Goal: Information Seeking & Learning: Learn about a topic

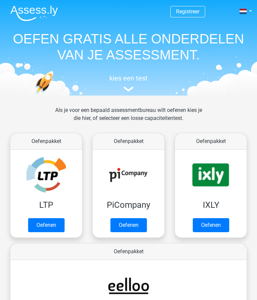
click at [50, 225] on link "Oefenen" at bounding box center [46, 225] width 36 height 14
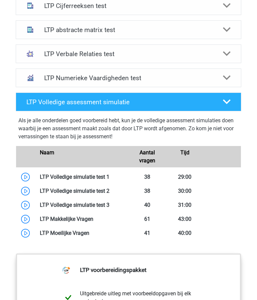
scroll to position [475, 0]
click at [109, 175] on link at bounding box center [109, 177] width 0 height 6
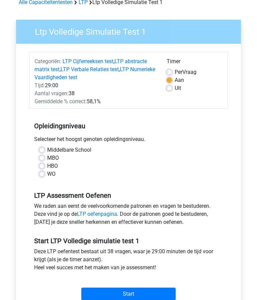
scroll to position [35, 0]
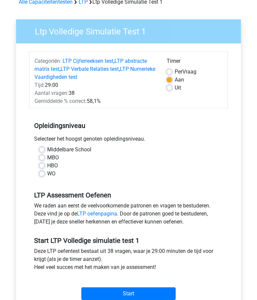
click at [175, 86] on label "Uit" at bounding box center [178, 88] width 6 height 8
click at [170, 86] on input "Uit" at bounding box center [169, 87] width 5 height 7
radio input "true"
click at [47, 164] on label "HBO" at bounding box center [52, 166] width 11 height 8
click at [44, 164] on input "HBO" at bounding box center [41, 165] width 5 height 7
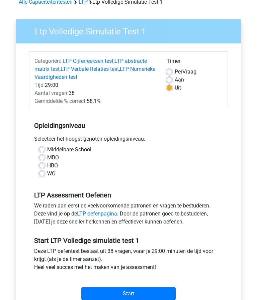
radio input "true"
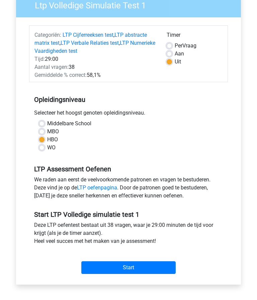
scroll to position [63, 0]
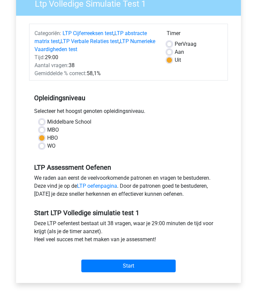
click at [162, 265] on input "Start" at bounding box center [128, 266] width 94 height 13
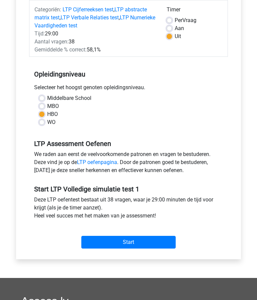
scroll to position [107, 0]
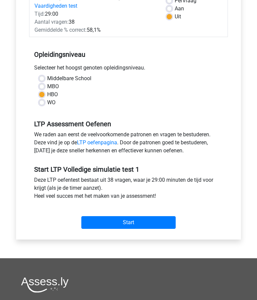
click at [144, 217] on input "Start" at bounding box center [128, 222] width 94 height 13
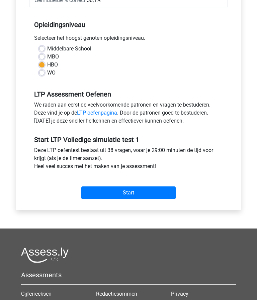
click at [151, 193] on input "Start" at bounding box center [128, 193] width 94 height 13
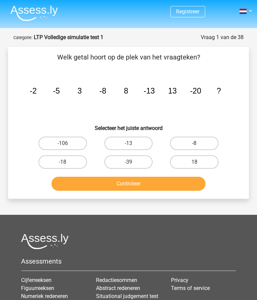
click at [203, 161] on label "18" at bounding box center [194, 161] width 48 height 13
click at [199, 162] on input "18" at bounding box center [196, 164] width 4 height 4
radio input "true"
click at [174, 186] on button "Controleer" at bounding box center [127, 184] width 153 height 14
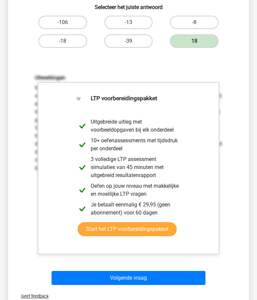
scroll to position [136, 0]
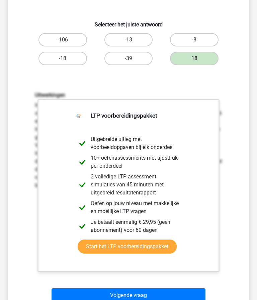
click at [158, 296] on button "Volgende vraag" at bounding box center [127, 296] width 153 height 14
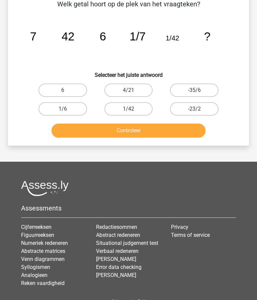
scroll to position [33, 0]
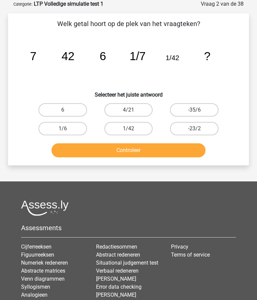
click at [73, 123] on label "1/6" at bounding box center [62, 128] width 48 height 13
click at [67, 129] on input "1/6" at bounding box center [65, 131] width 4 height 4
radio input "true"
click at [144, 150] on button "Controleer" at bounding box center [127, 150] width 153 height 14
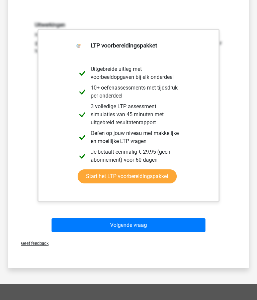
click at [152, 229] on button "Volgende vraag" at bounding box center [127, 226] width 153 height 14
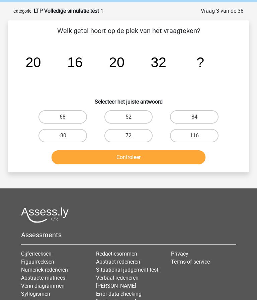
scroll to position [25, 0]
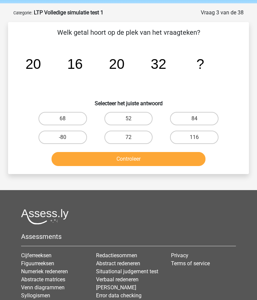
click at [208, 115] on label "84" at bounding box center [194, 118] width 48 height 13
click at [199, 119] on input "84" at bounding box center [196, 121] width 4 height 4
radio input "true"
click at [177, 158] on button "Controleer" at bounding box center [127, 159] width 153 height 14
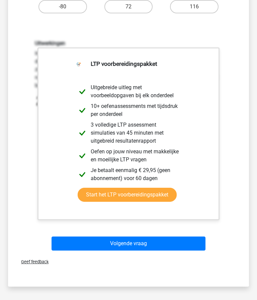
scroll to position [171, 0]
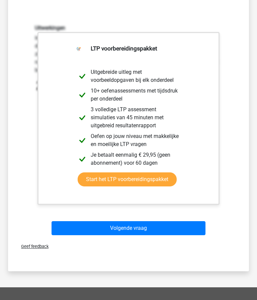
click at [170, 229] on button "Volgende vraag" at bounding box center [127, 229] width 153 height 14
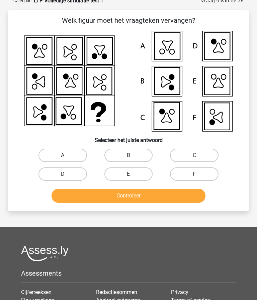
scroll to position [33, 0]
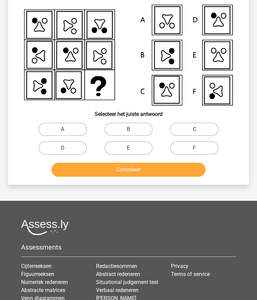
click at [205, 148] on label "F" at bounding box center [194, 147] width 48 height 13
click at [199, 148] on input "F" at bounding box center [196, 150] width 4 height 4
radio input "true"
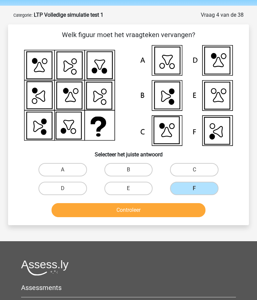
click at [166, 212] on button "Controleer" at bounding box center [127, 211] width 153 height 14
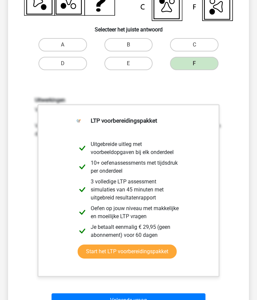
click at [168, 300] on button "Volgende vraag" at bounding box center [127, 301] width 153 height 14
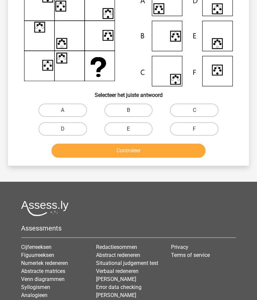
scroll to position [33, 0]
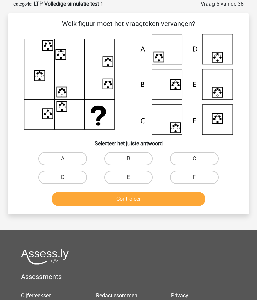
click at [203, 154] on label "C" at bounding box center [194, 158] width 48 height 13
click at [199, 159] on input "C" at bounding box center [196, 161] width 4 height 4
radio input "true"
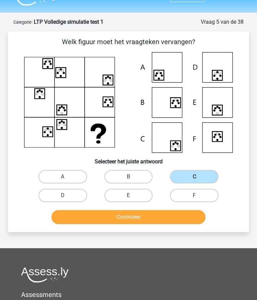
scroll to position [15, 0]
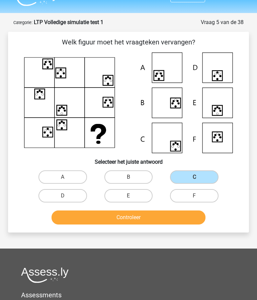
click at [152, 215] on button "Controleer" at bounding box center [127, 218] width 153 height 14
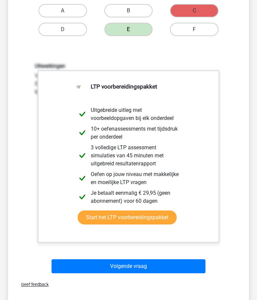
click at [167, 267] on button "Volgende vraag" at bounding box center [127, 267] width 153 height 14
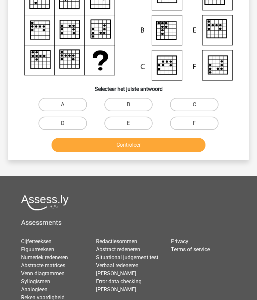
scroll to position [0, 0]
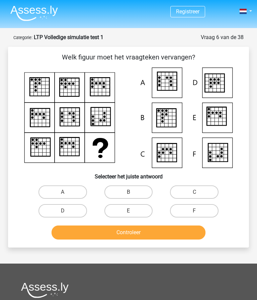
click at [137, 204] on label "E" at bounding box center [128, 210] width 48 height 13
click at [133, 211] on input "E" at bounding box center [130, 213] width 4 height 4
radio input "true"
click at [170, 230] on button "Controleer" at bounding box center [127, 233] width 153 height 14
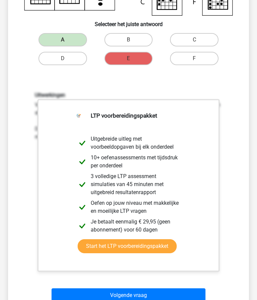
scroll to position [179, 0]
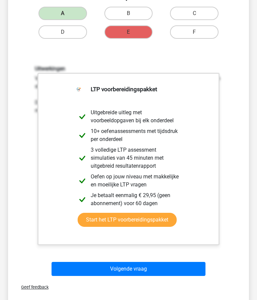
click at [150, 269] on button "Volgende vraag" at bounding box center [127, 269] width 153 height 14
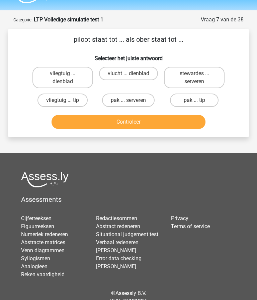
click at [64, 70] on label "vliegtuig ... dienblad" at bounding box center [62, 77] width 61 height 21
click at [64, 74] on input "vliegtuig ... dienblad" at bounding box center [65, 76] width 4 height 4
radio input "true"
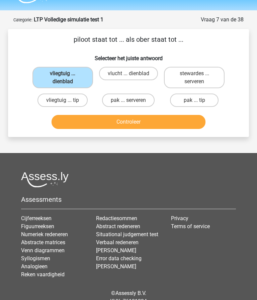
click at [164, 120] on button "Controleer" at bounding box center [127, 122] width 153 height 14
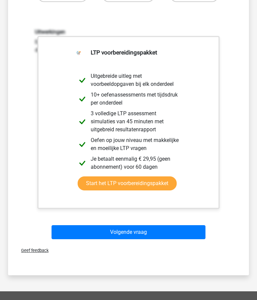
scroll to position [146, 0]
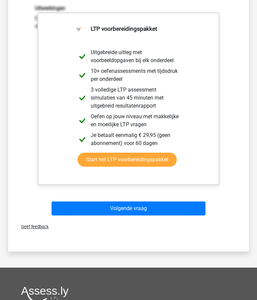
click at [162, 206] on button "Volgende vraag" at bounding box center [127, 209] width 153 height 14
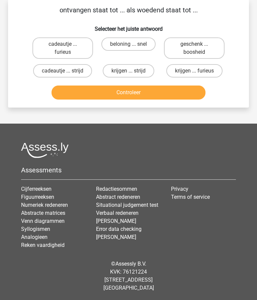
scroll to position [18, 0]
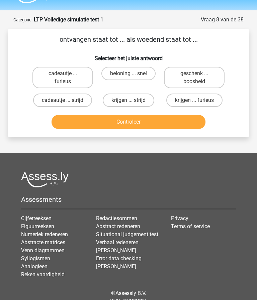
click at [211, 94] on label "krijgen ... furieus" at bounding box center [194, 100] width 56 height 13
click at [199, 100] on input "krijgen ... furieus" at bounding box center [196, 102] width 4 height 4
radio input "true"
click at [157, 124] on button "Controleer" at bounding box center [127, 122] width 153 height 14
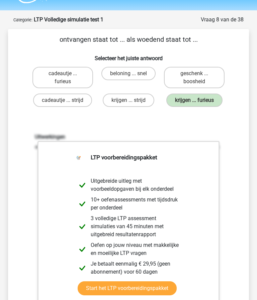
click at [166, 295] on link "Start het LTP voorbereidingspakket" at bounding box center [127, 289] width 99 height 14
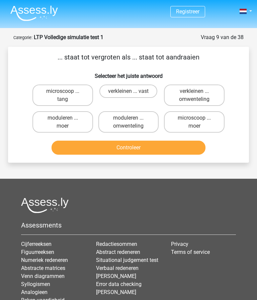
click at [59, 97] on label "microscoop ... tang" at bounding box center [62, 95] width 61 height 21
click at [63, 96] on input "microscoop ... tang" at bounding box center [65, 93] width 4 height 4
radio input "true"
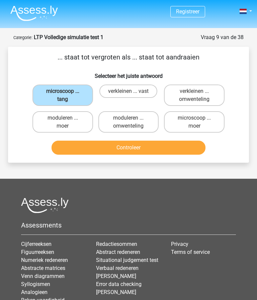
click at [162, 151] on button "Controleer" at bounding box center [127, 148] width 153 height 14
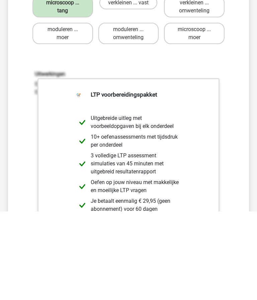
scroll to position [113, 0]
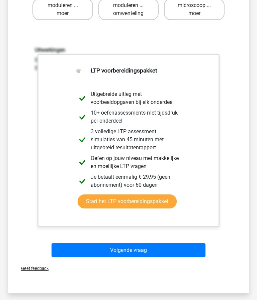
click at [151, 247] on button "Volgende vraag" at bounding box center [127, 250] width 153 height 14
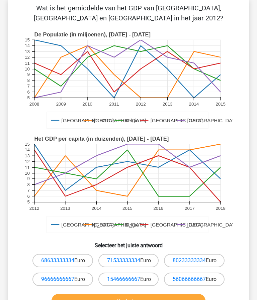
scroll to position [47, 0]
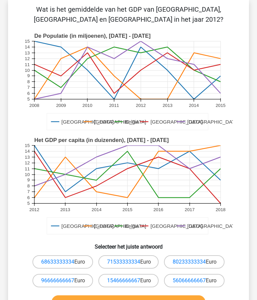
click at [255, 247] on div "Vraag 10 van de 38 Categorie: LTP Volledige simulatie test 1 Wat is het gemidde…" at bounding box center [128, 152] width 257 height 332
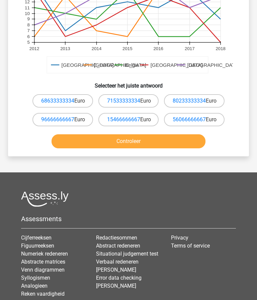
scroll to position [215, 0]
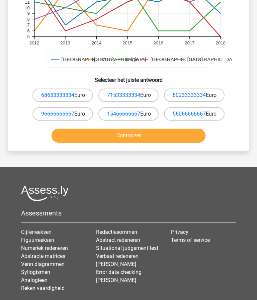
click at [135, 117] on link "15466666667" at bounding box center [123, 114] width 33 height 6
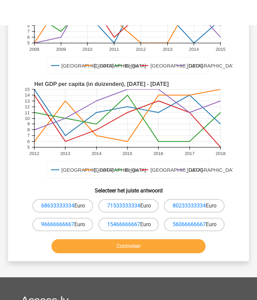
scroll to position [0, 0]
